Goal: Task Accomplishment & Management: Manage account settings

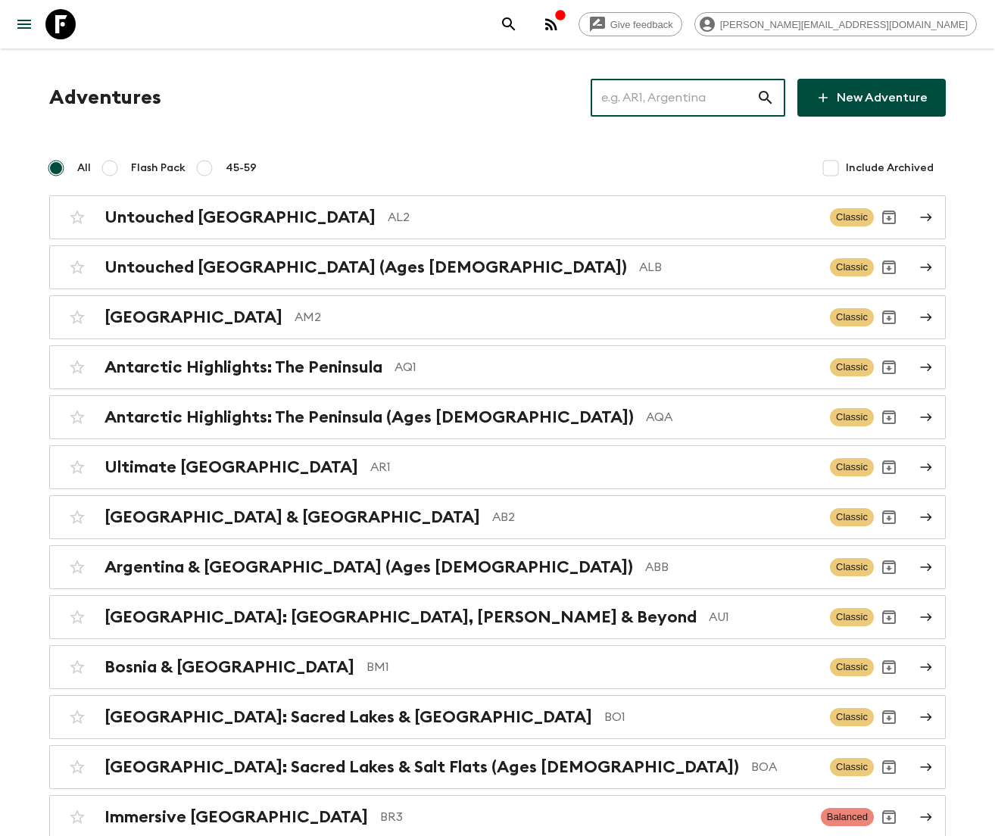
click at [694, 97] on input "text" at bounding box center [674, 97] width 166 height 42
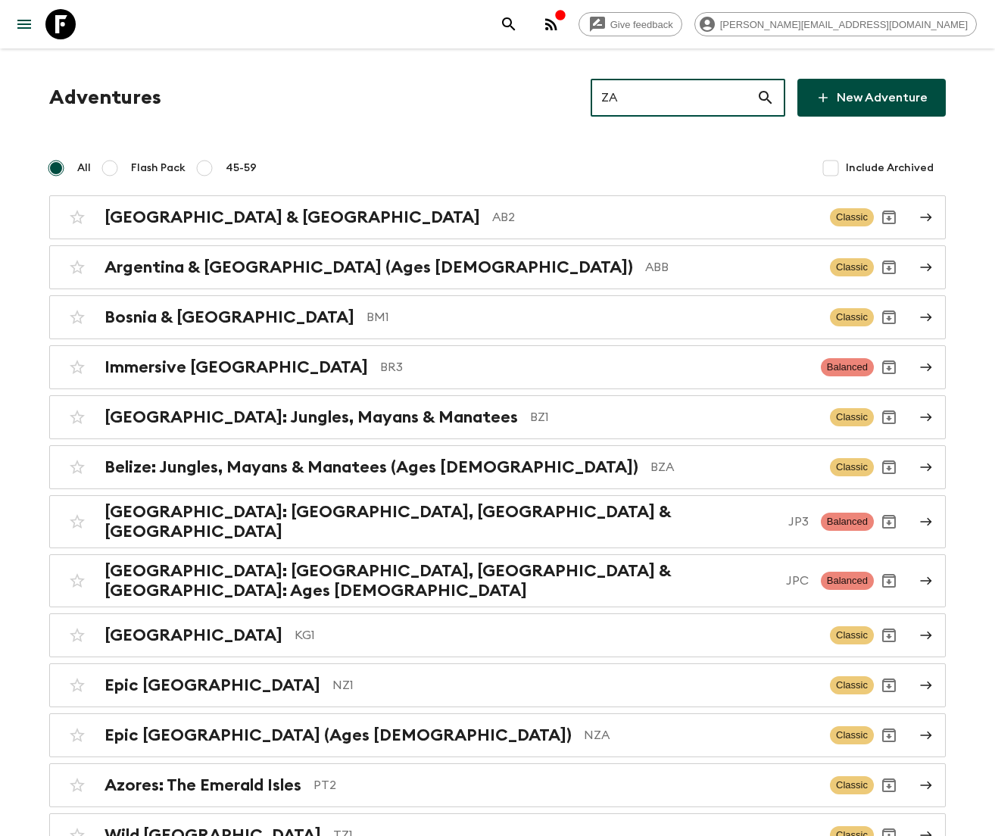
type input "ZA1"
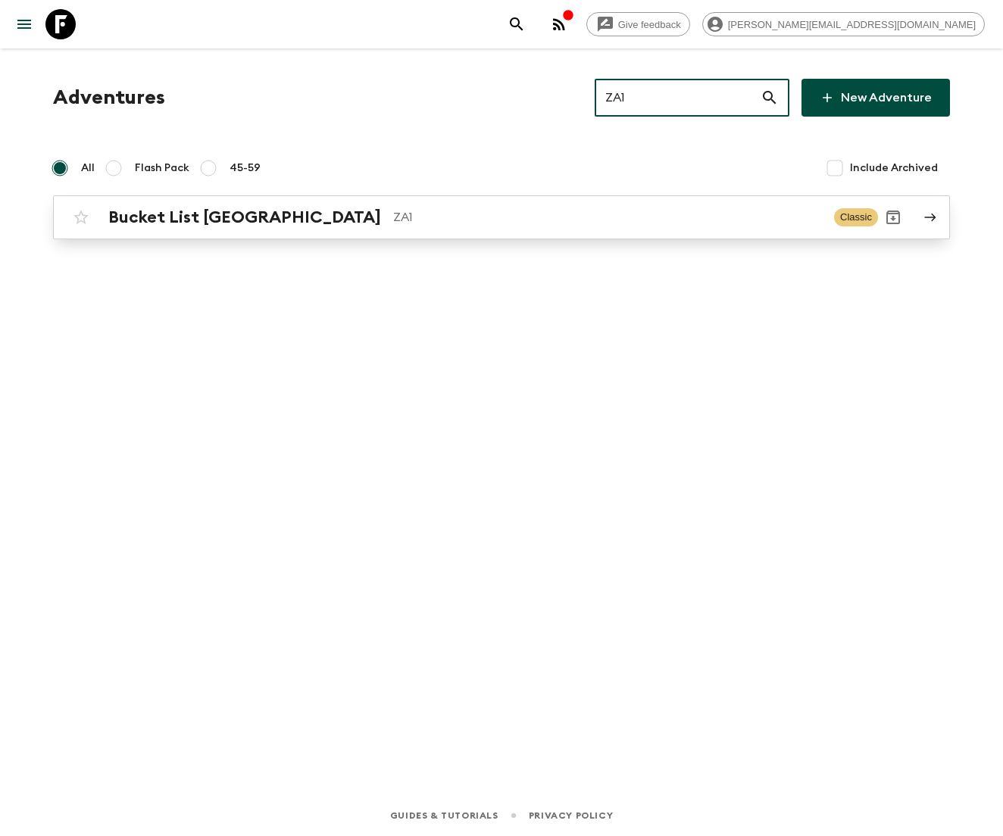
click at [501, 217] on p "ZA1" at bounding box center [607, 217] width 429 height 18
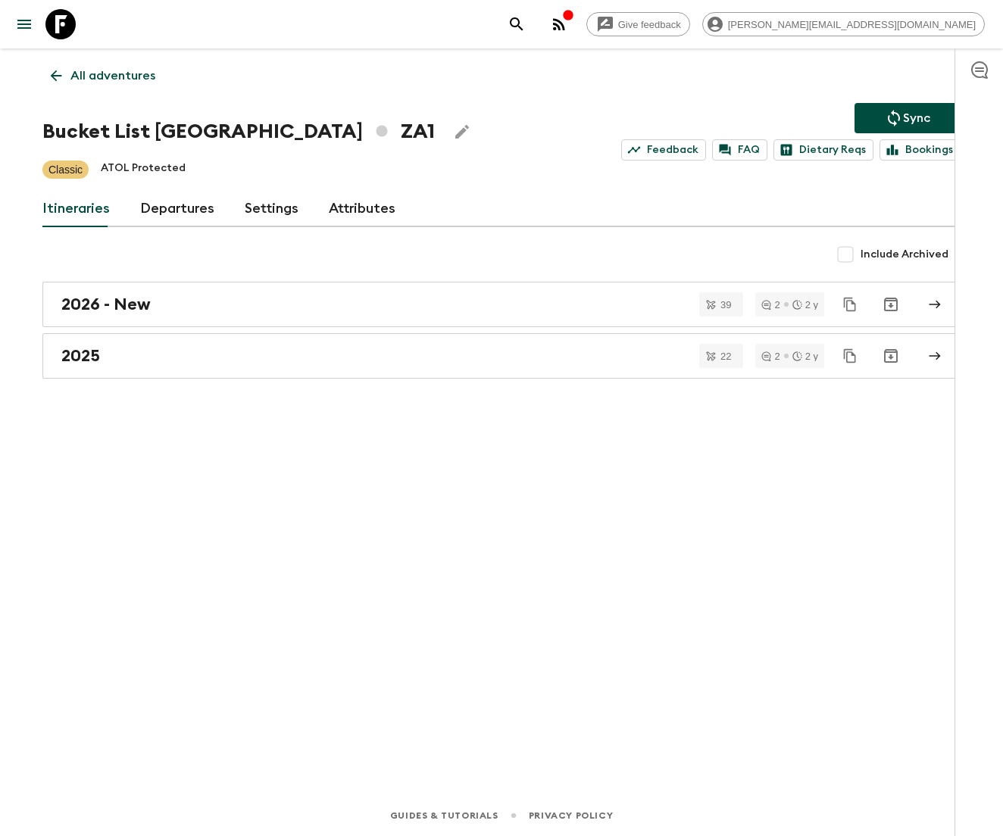
click at [173, 208] on link "Departures" at bounding box center [177, 209] width 74 height 36
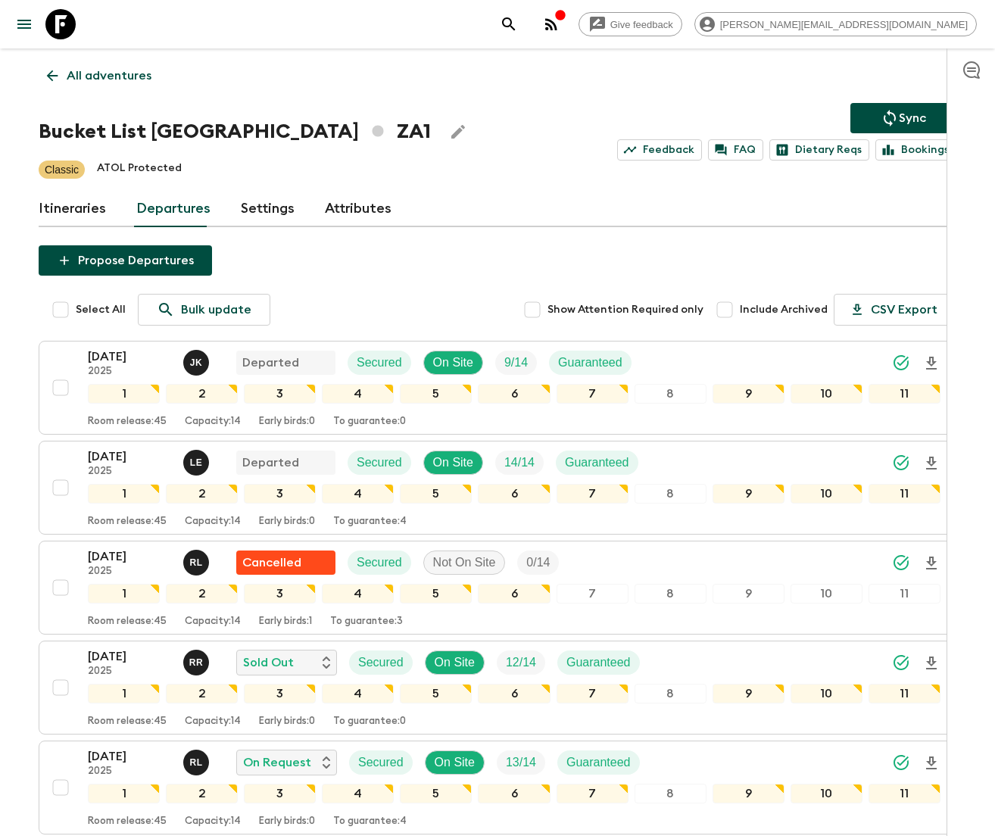
scroll to position [538, 0]
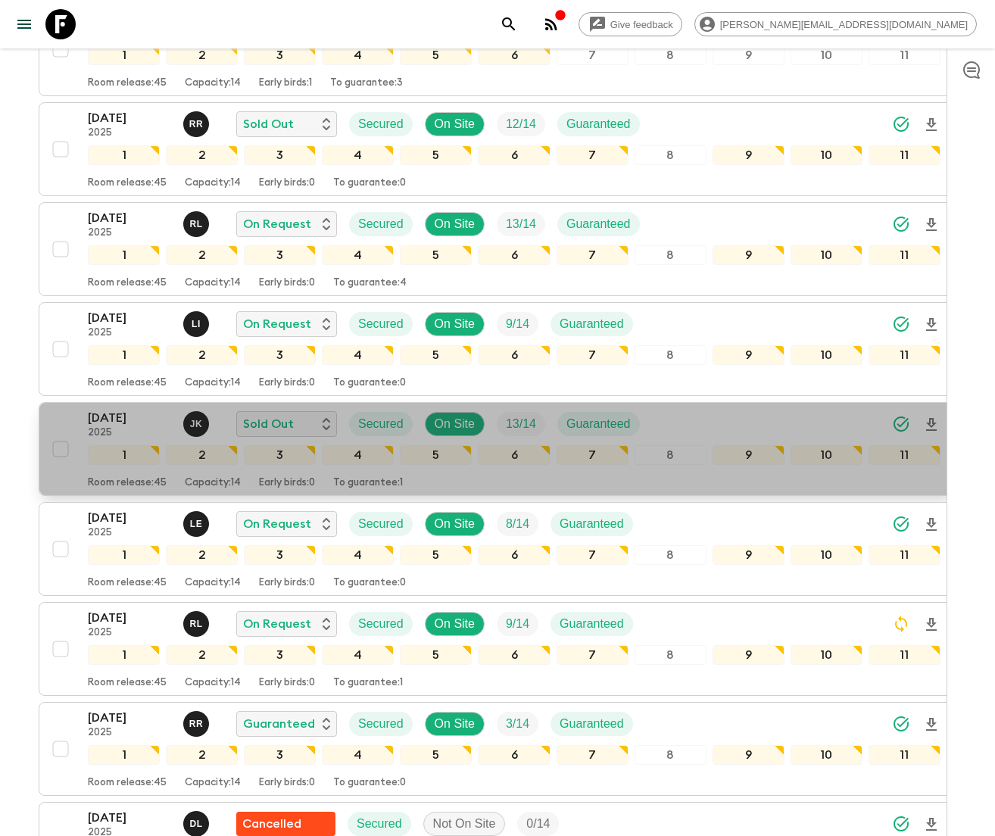
click at [492, 423] on div "[DATE] 2025 J K Sold Out Secured On Site 13 / 14 Guaranteed" at bounding box center [370, 424] width 564 height 30
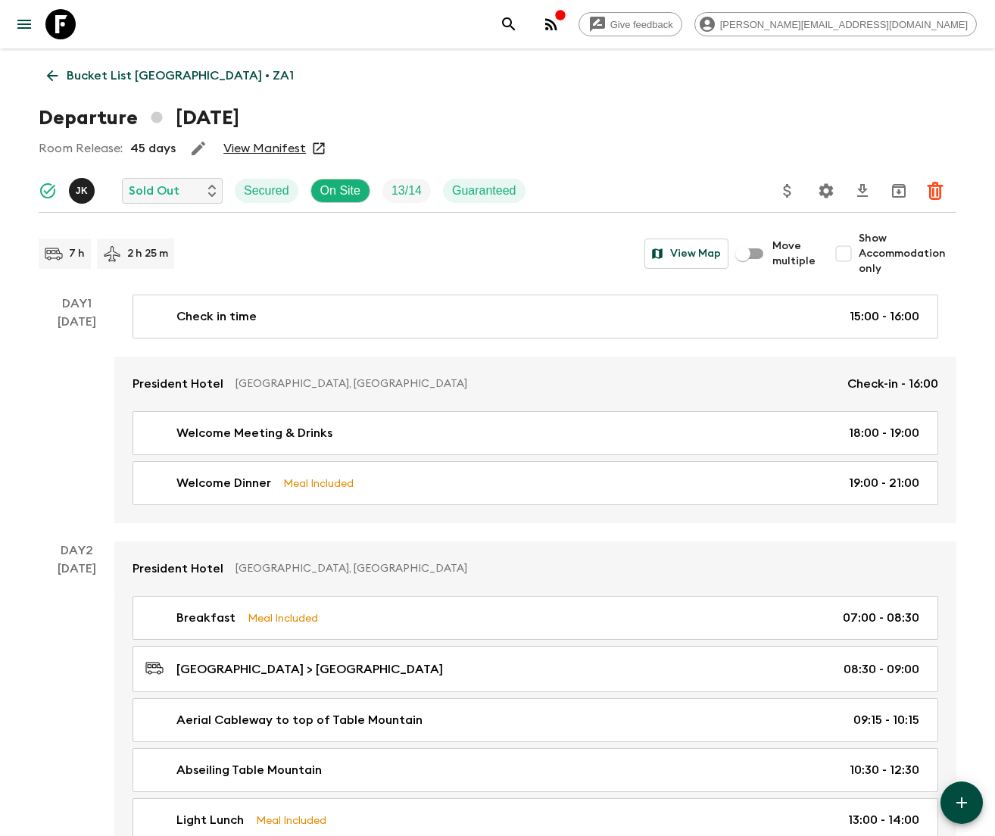
click at [825, 191] on icon "Settings" at bounding box center [826, 191] width 18 height 18
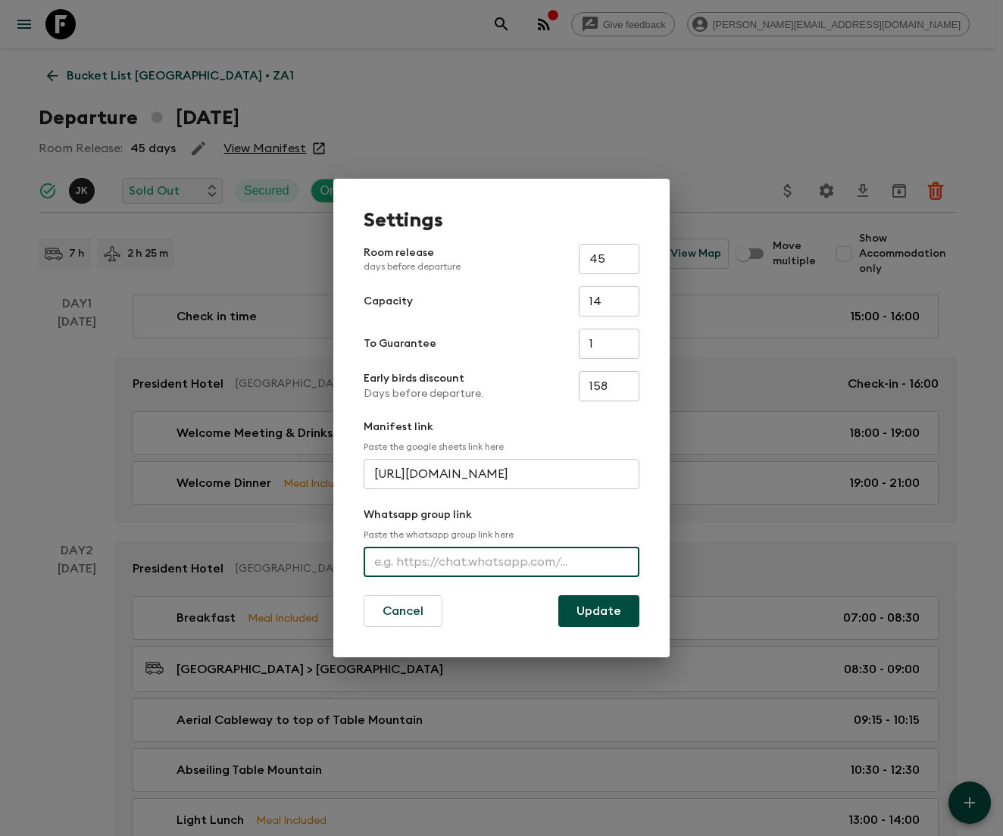
click at [501, 560] on input "text" at bounding box center [502, 562] width 276 height 30
type input "[URL][DOMAIN_NAME]"
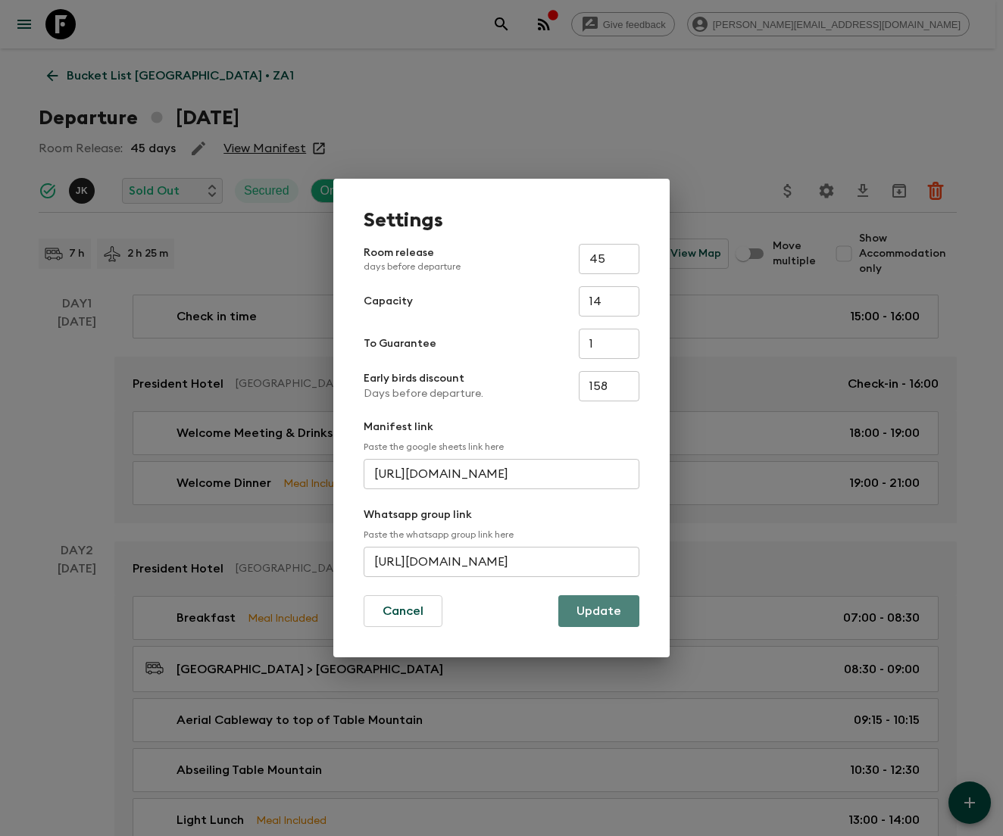
click at [598, 610] on button "Update" at bounding box center [598, 611] width 81 height 32
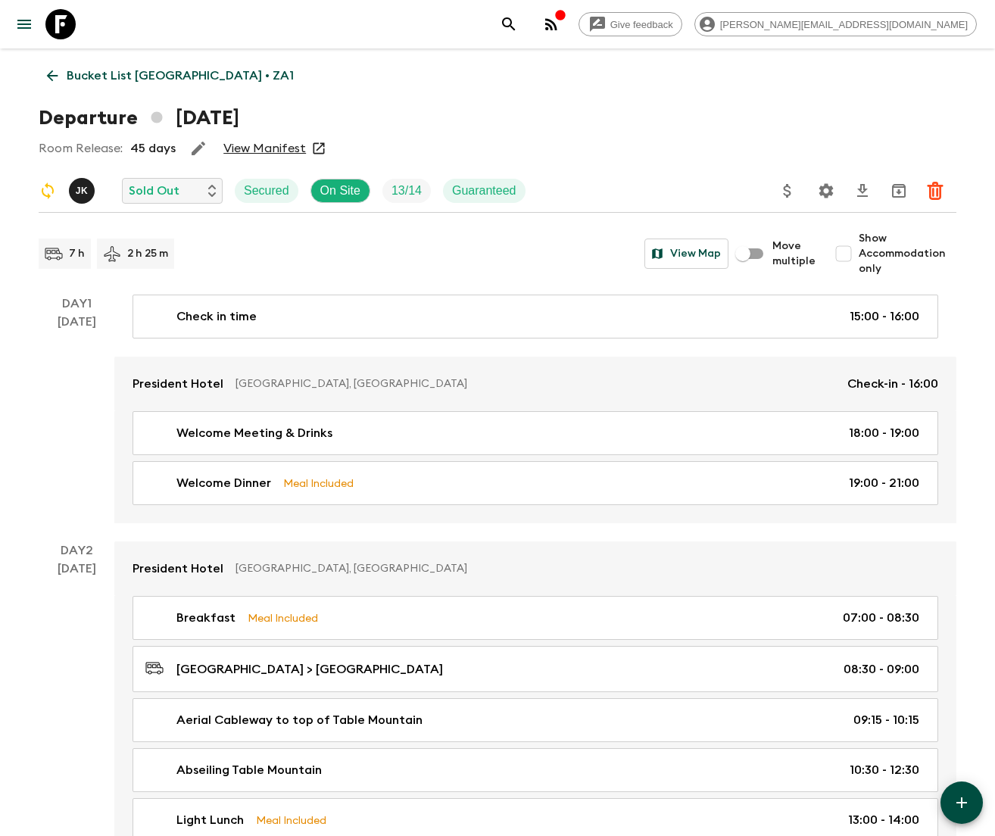
click at [825, 191] on icon "Settings" at bounding box center [826, 191] width 18 height 18
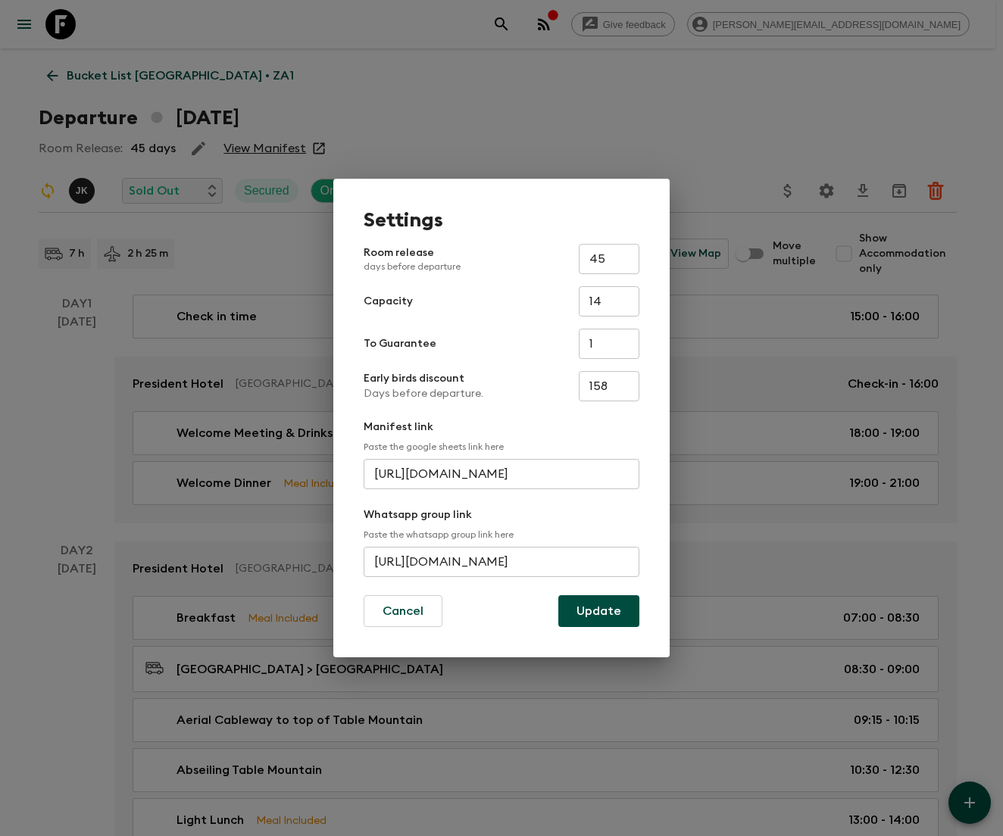
click at [501, 560] on input "[URL][DOMAIN_NAME]" at bounding box center [502, 562] width 276 height 30
type input "[URL][DOMAIN_NAME]"
click at [598, 610] on button "Update" at bounding box center [598, 611] width 81 height 32
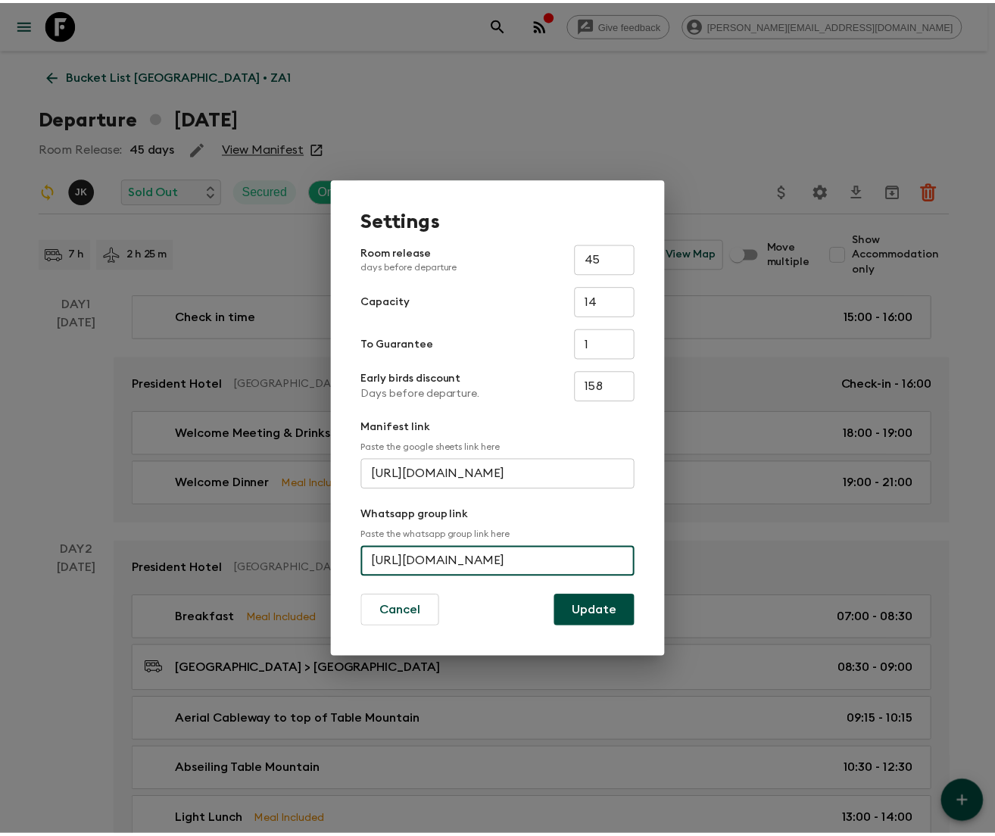
scroll to position [0, 0]
